Goal: Navigation & Orientation: Understand site structure

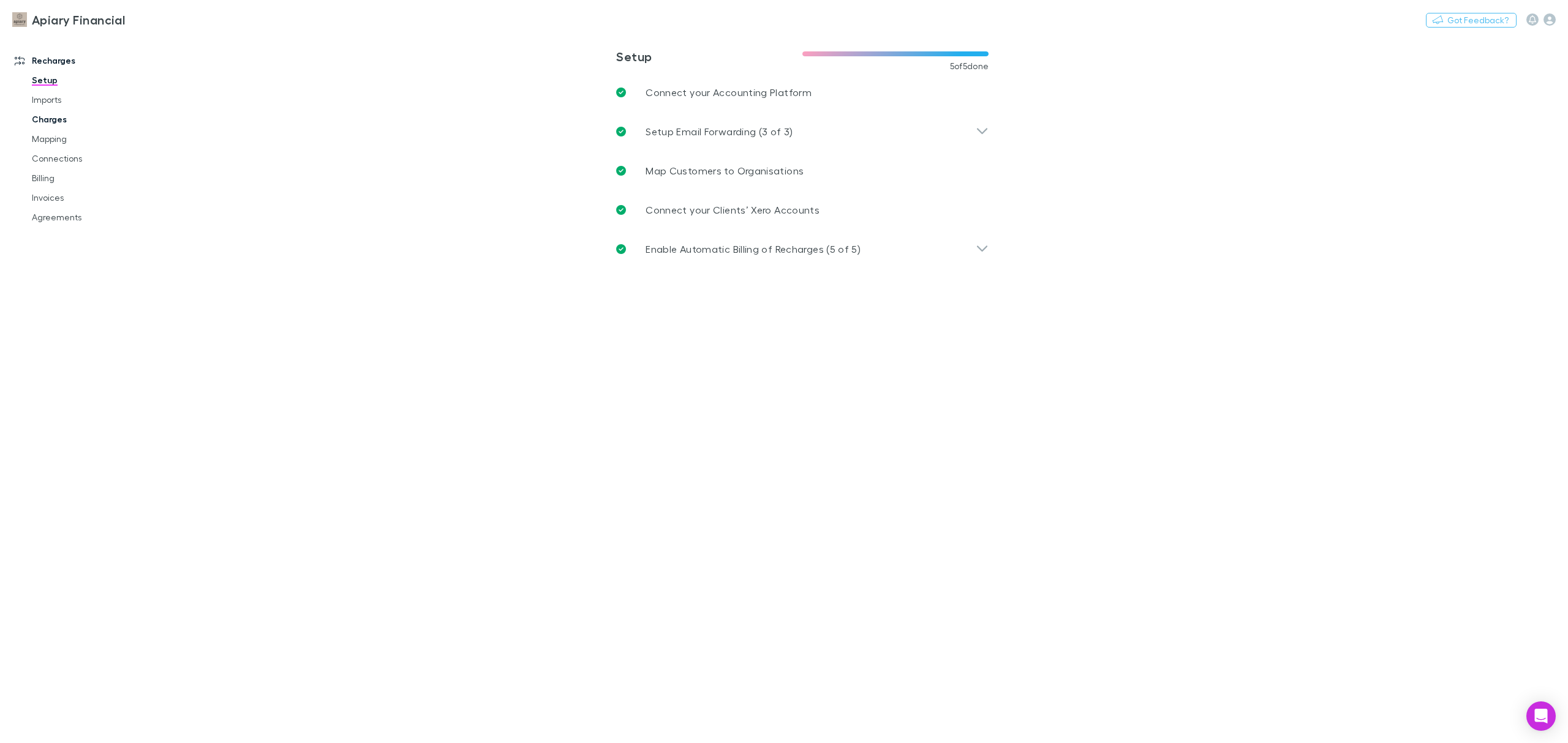
drag, startPoint x: 57, startPoint y: 115, endPoint x: 67, endPoint y: 113, distance: 10.2
click at [57, 115] on link "Charges" at bounding box center [97, 119] width 155 height 20
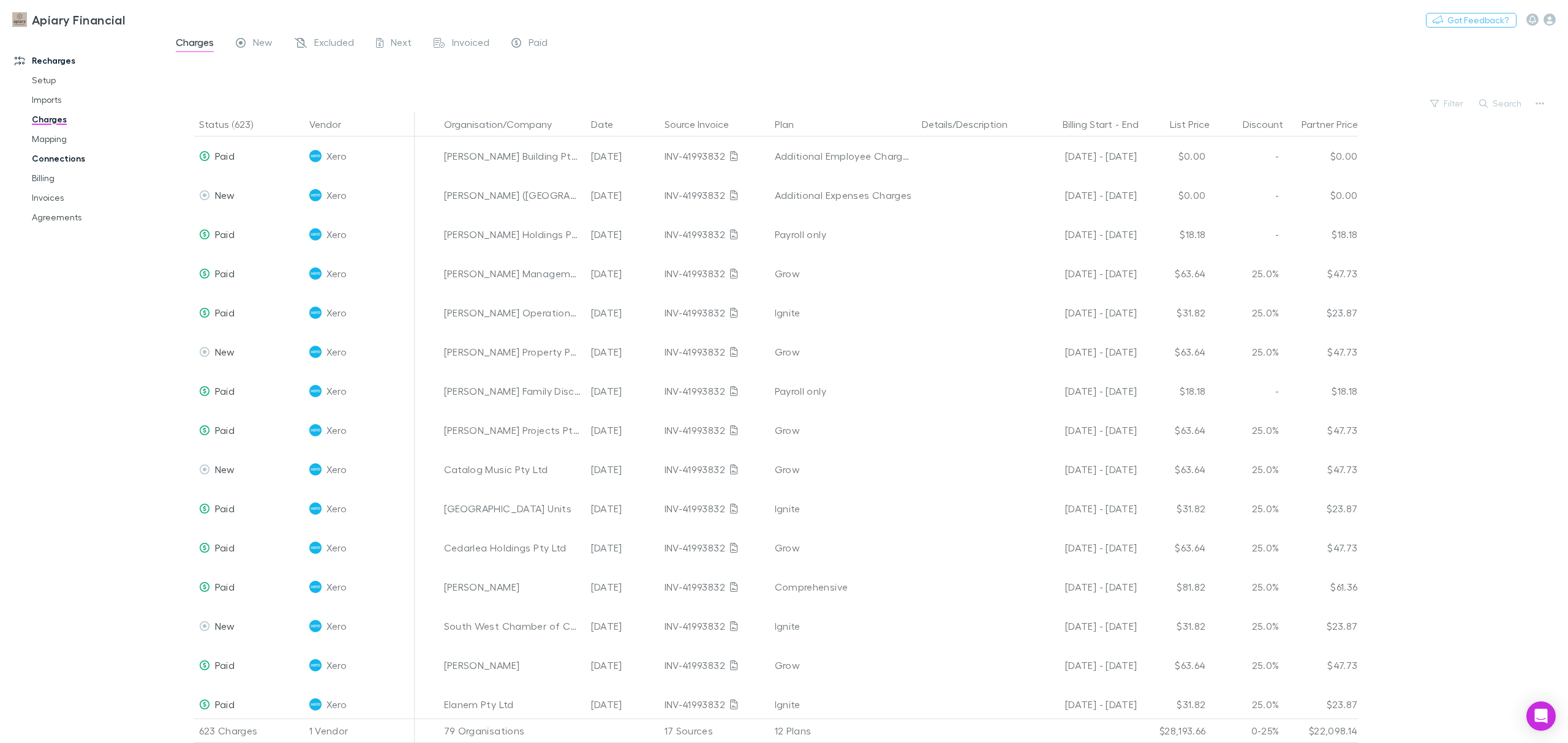
click at [55, 157] on link "Connections" at bounding box center [97, 159] width 155 height 20
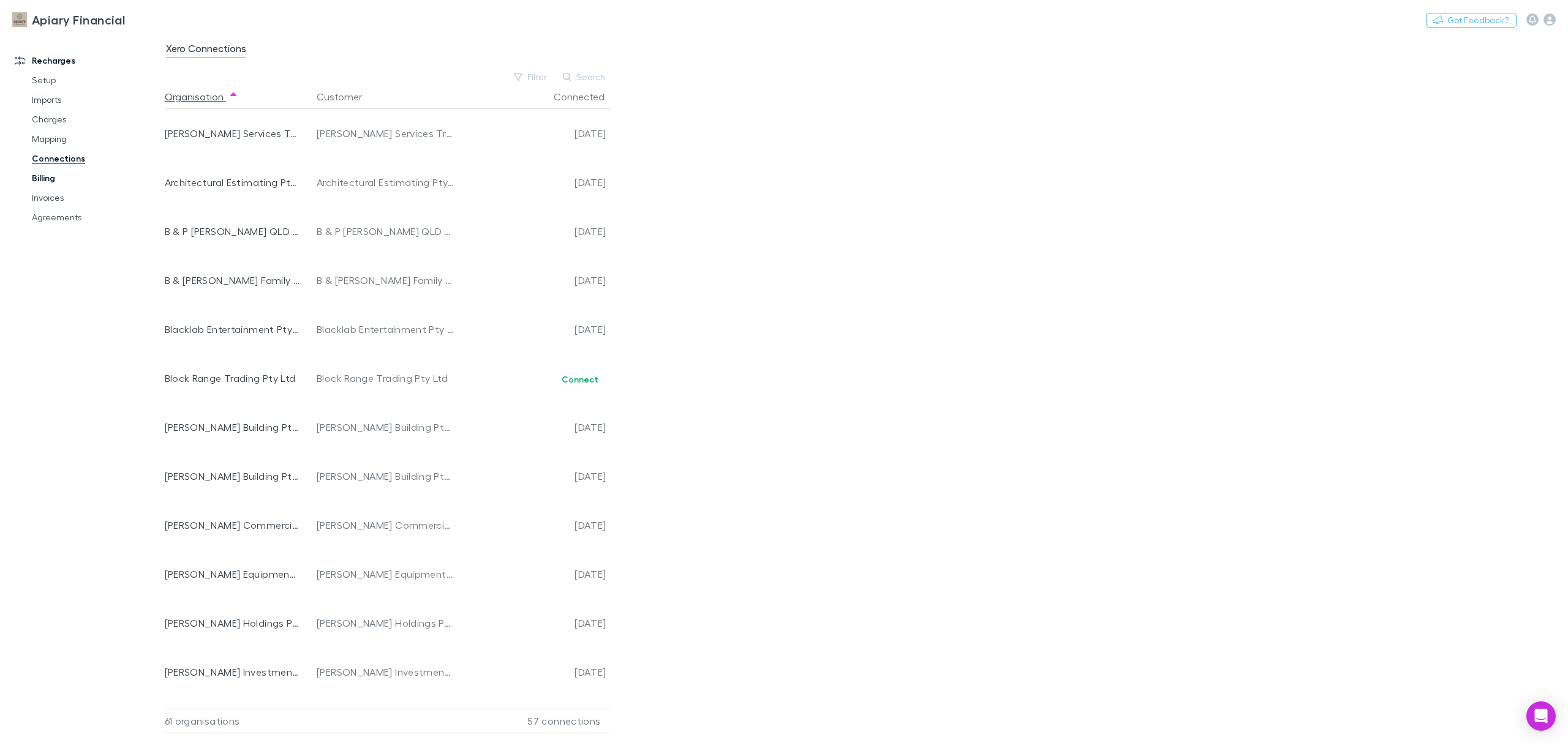
click at [55, 178] on link "Billing" at bounding box center [97, 178] width 155 height 20
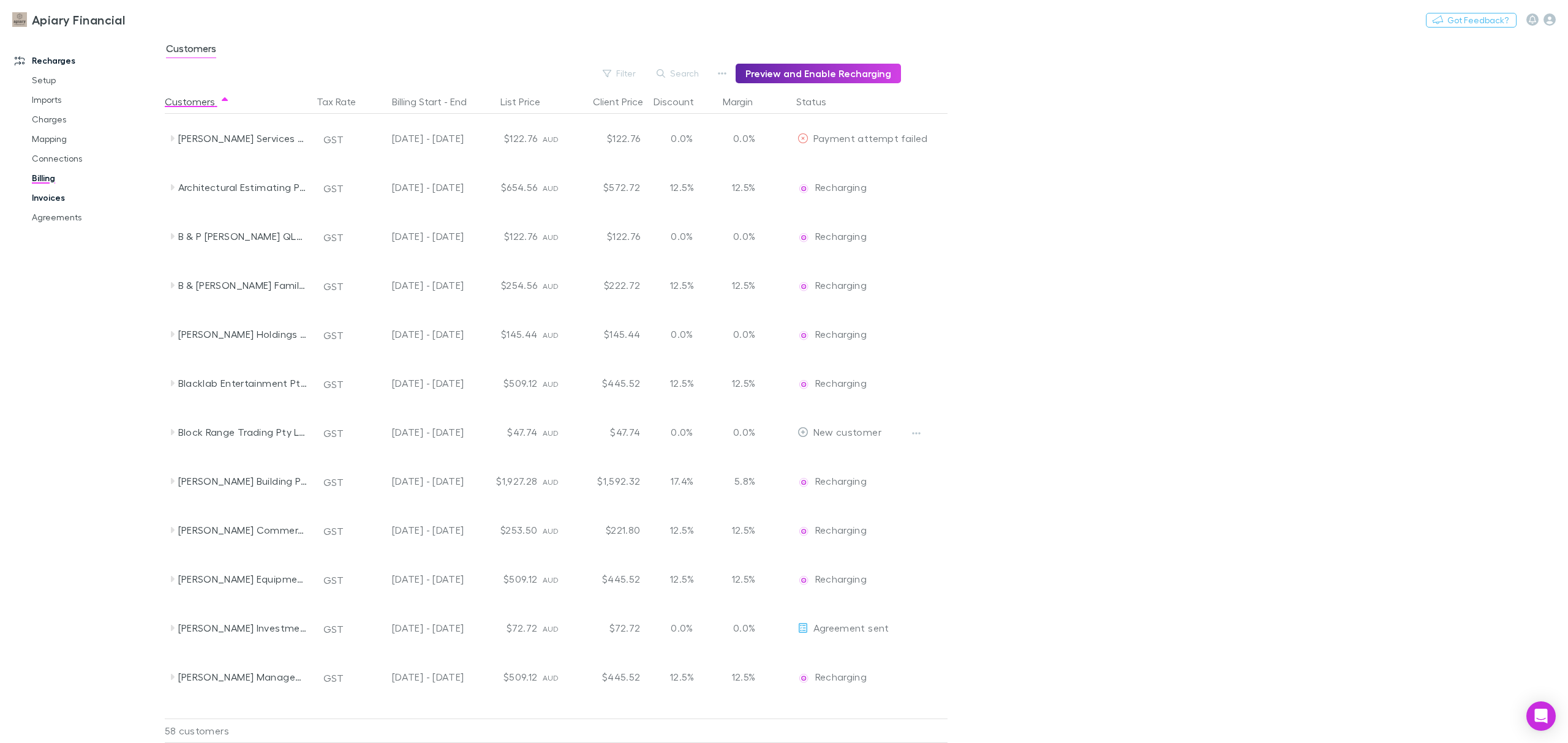
click at [47, 200] on link "Invoices" at bounding box center [97, 198] width 155 height 20
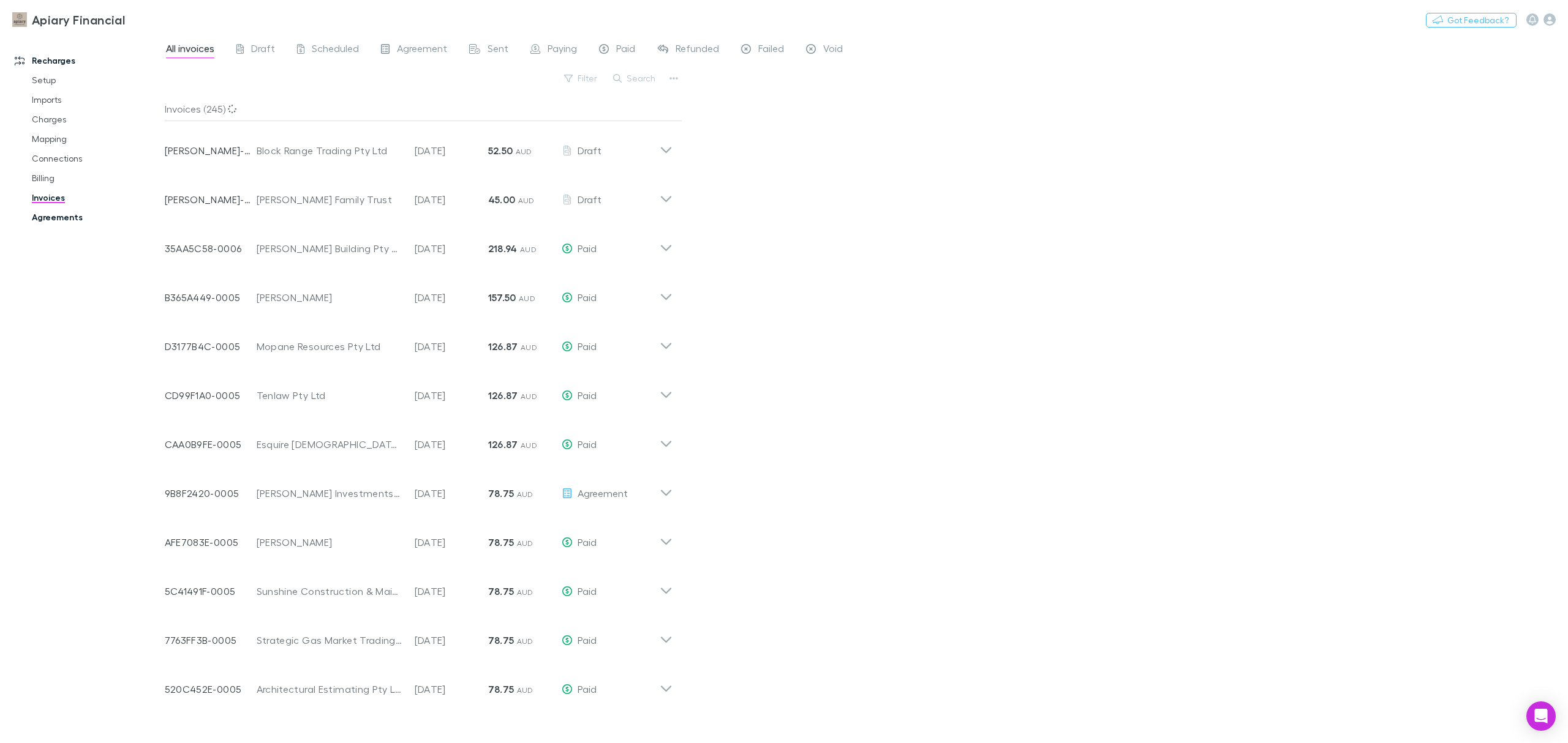
click at [47, 210] on link "Agreements" at bounding box center [97, 218] width 155 height 20
